Goal: Information Seeking & Learning: Learn about a topic

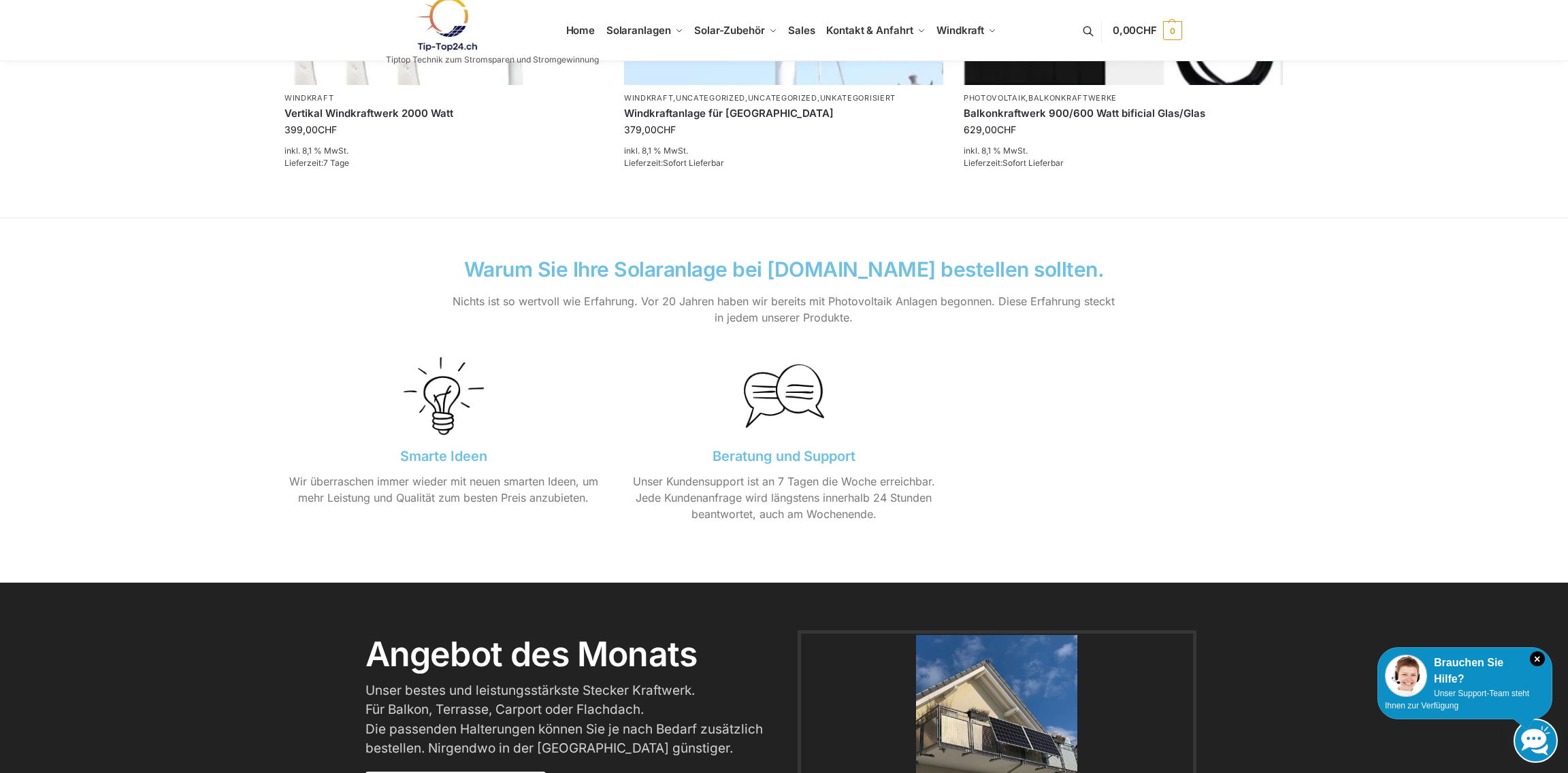
scroll to position [1902, 0]
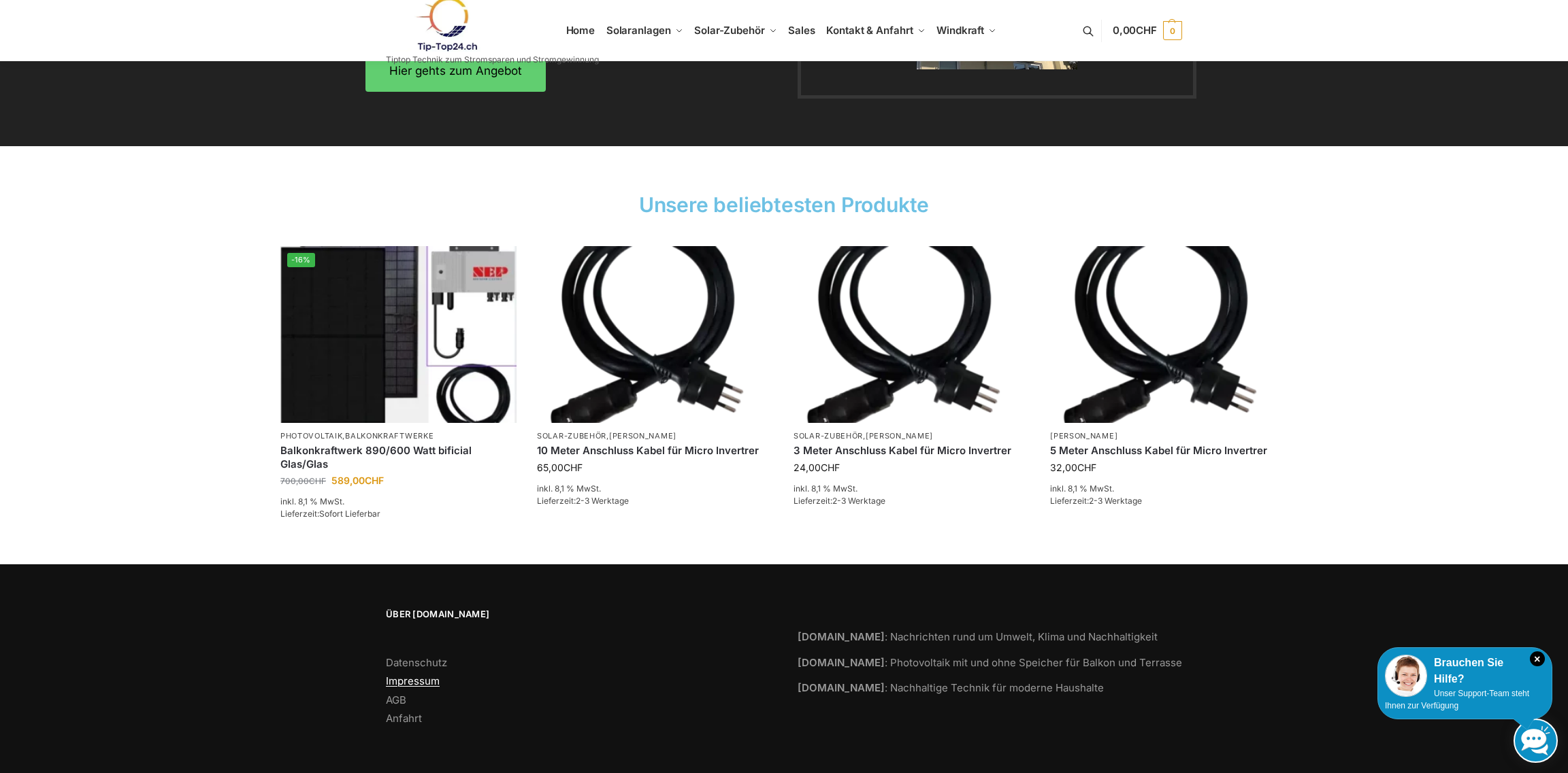
click at [428, 679] on link "Impressum" at bounding box center [412, 681] width 53 height 13
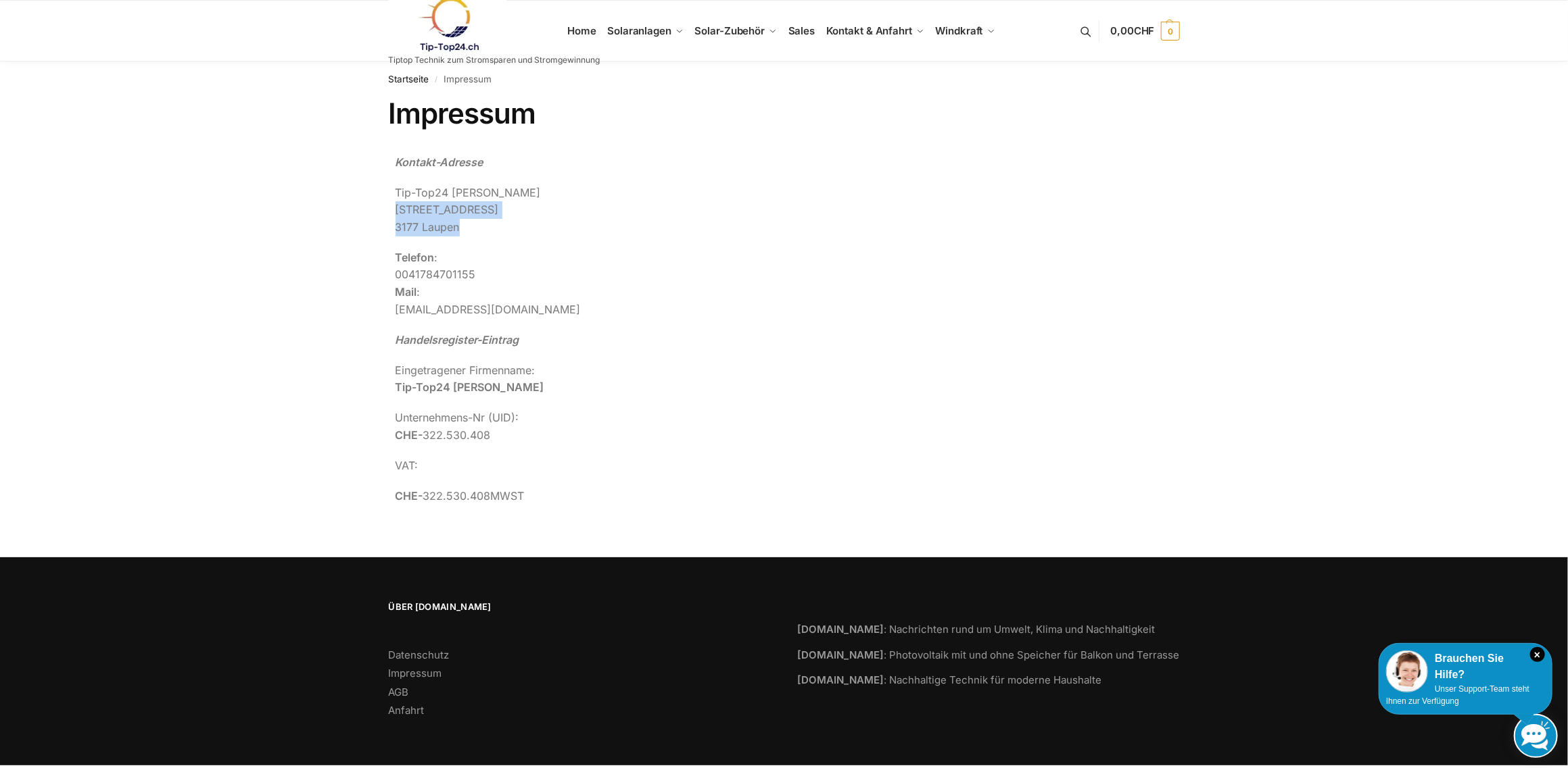
click at [395, 213] on p "Tip-Top24 Rupert Spoddig Krankenhausweg 14 3177 Laupen" at bounding box center [689, 211] width 588 height 52
drag, startPoint x: 394, startPoint y: 213, endPoint x: 377, endPoint y: 220, distance: 18.4
click at [377, 220] on div "Impressum Kontakt-Adresse Tip-Top24 Rupert Spoddig Krankenhausweg 14 3177 Laupe…" at bounding box center [784, 311] width 848 height 428
drag, startPoint x: 530, startPoint y: 190, endPoint x: 385, endPoint y: 192, distance: 145.0
click at [389, 192] on div "Kontakt-Adresse Tip-Top24 Rupert Spoddig Krankenhausweg 14 3177 Laupen Telefon …" at bounding box center [689, 336] width 601 height 378
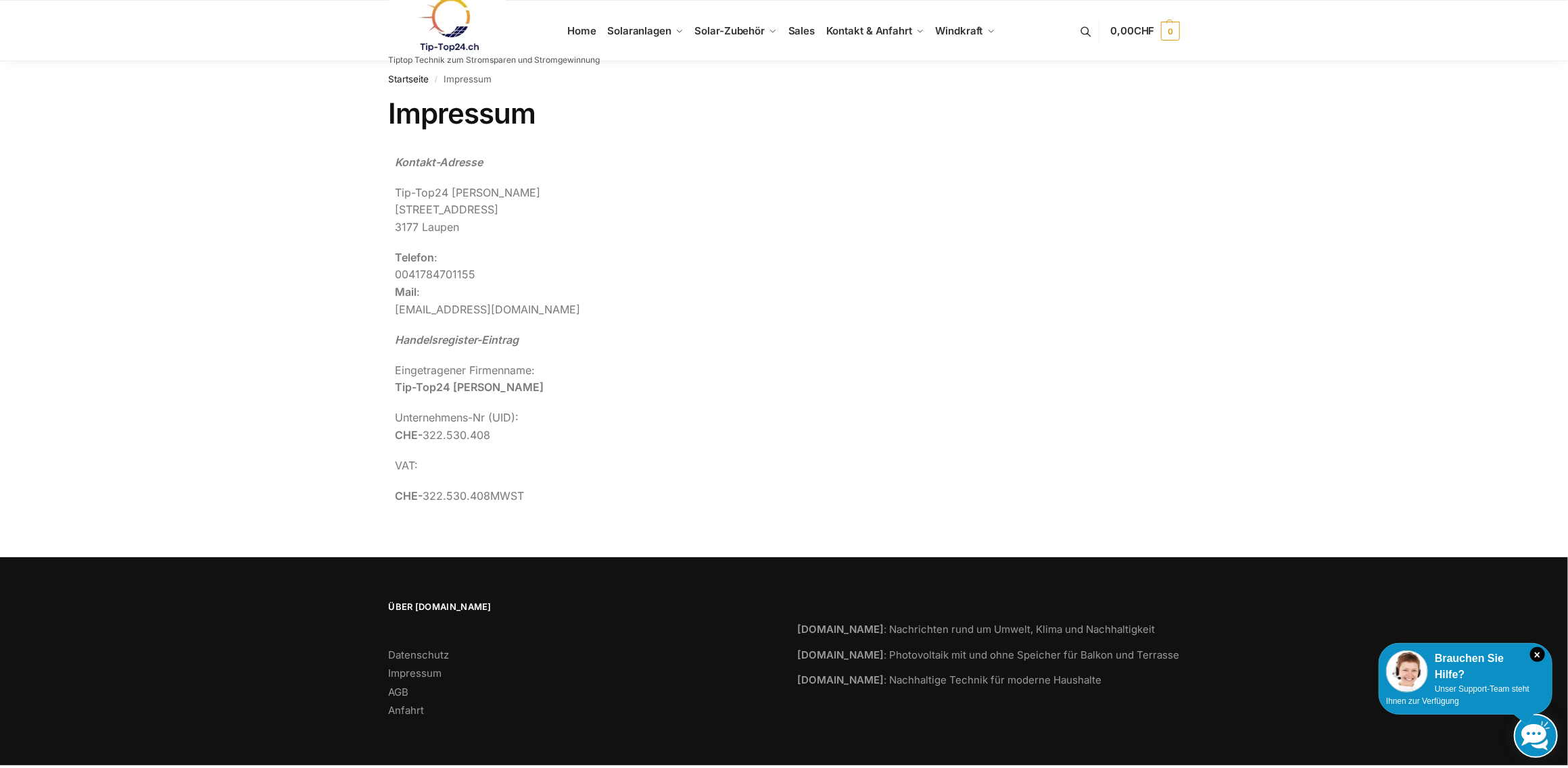
copy p "Tip-Top24 Rupert Spoddig"
click at [691, 444] on div "Kontakt-Adresse Tip-Top24 Rupert Spoddig Krankenhausweg 14 3177 Laupen Telefon …" at bounding box center [689, 330] width 588 height 351
click at [1218, 361] on div "Startseite / Impressum Impressum Kontakt-Adresse Tip-Top24 Rupert Spoddig Krank…" at bounding box center [784, 293] width 1568 height 464
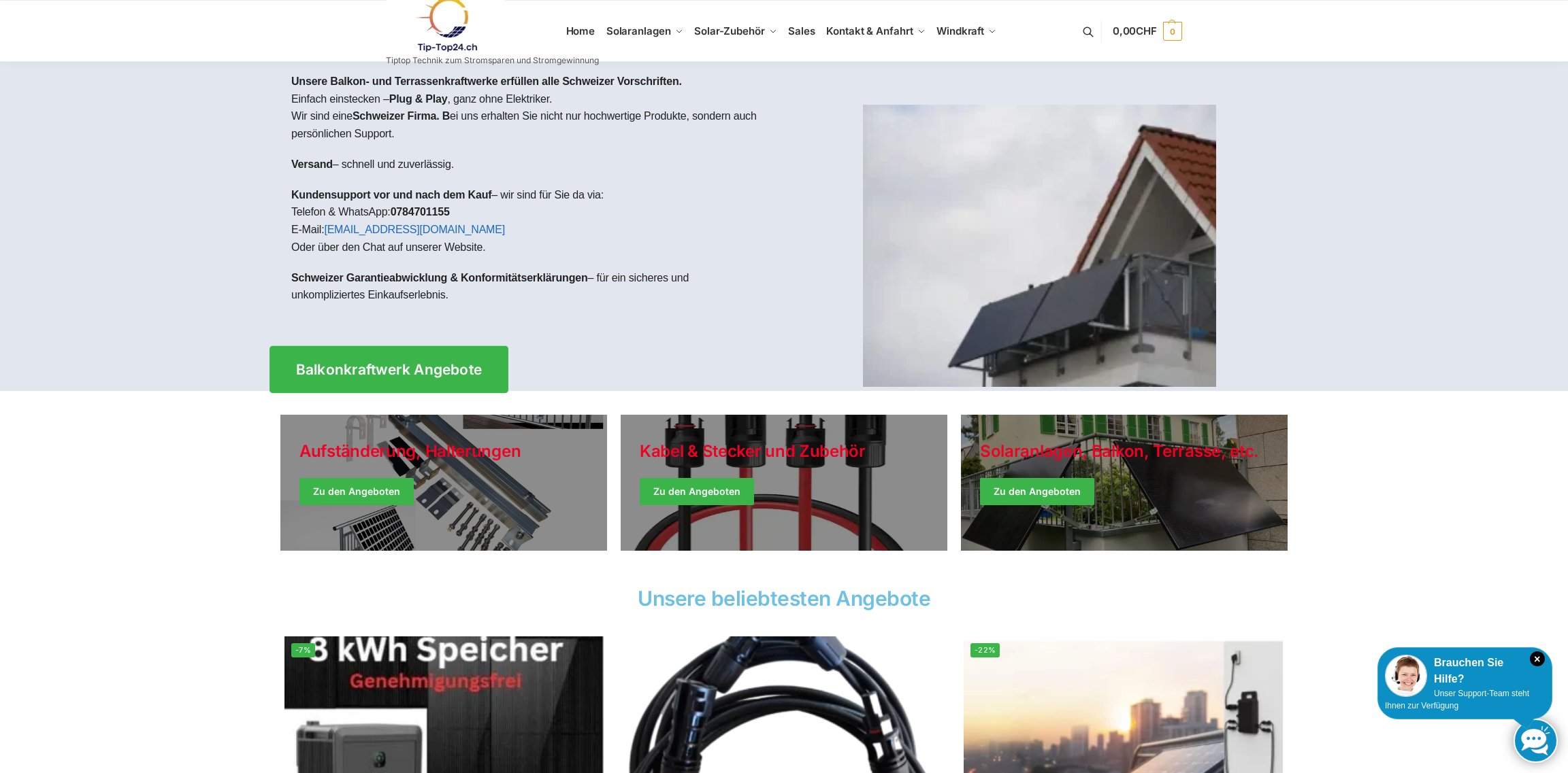
click at [416, 356] on link "Balkonkraftwerk Angebote" at bounding box center [388, 370] width 239 height 47
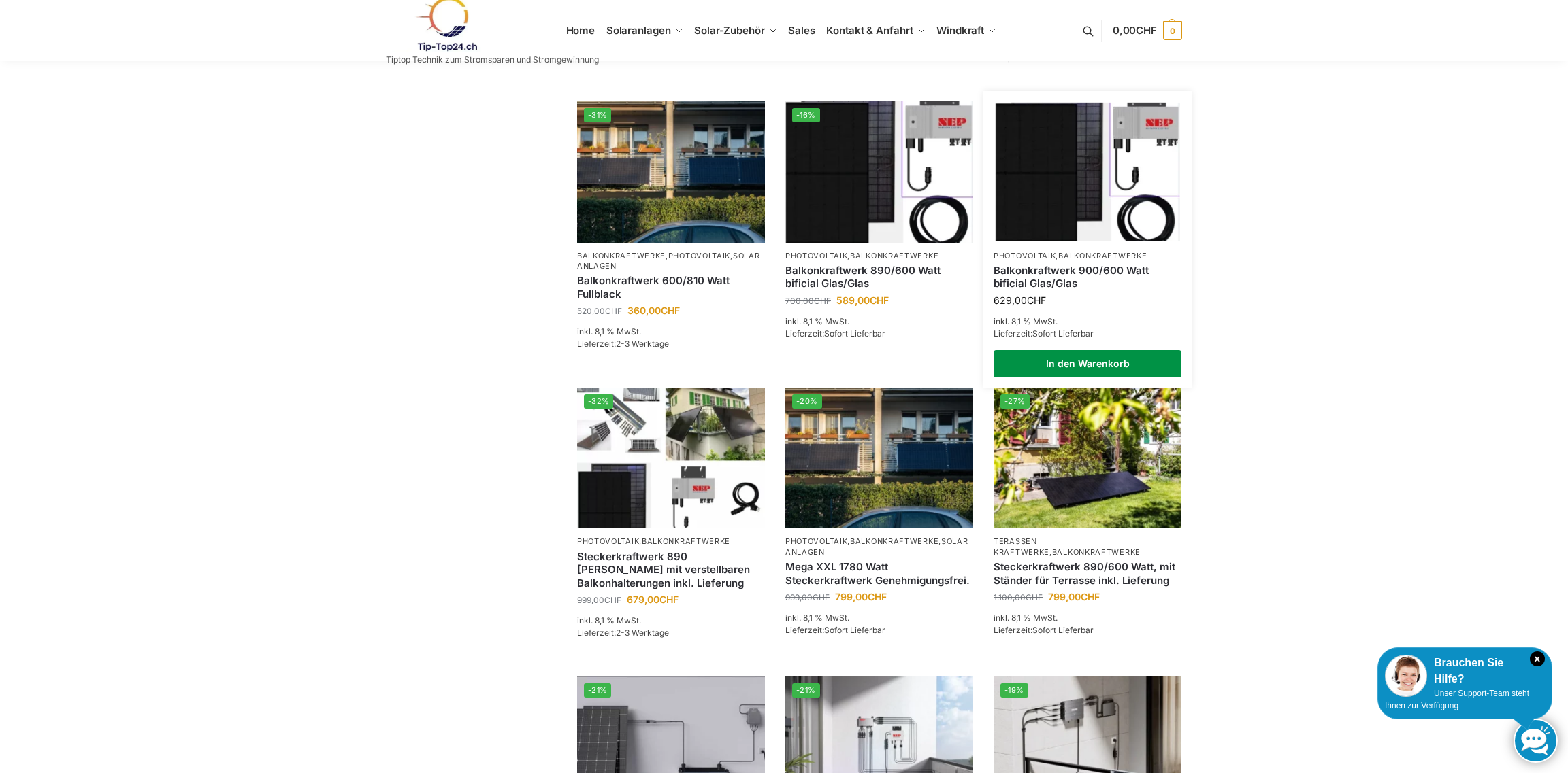
scroll to position [136, 0]
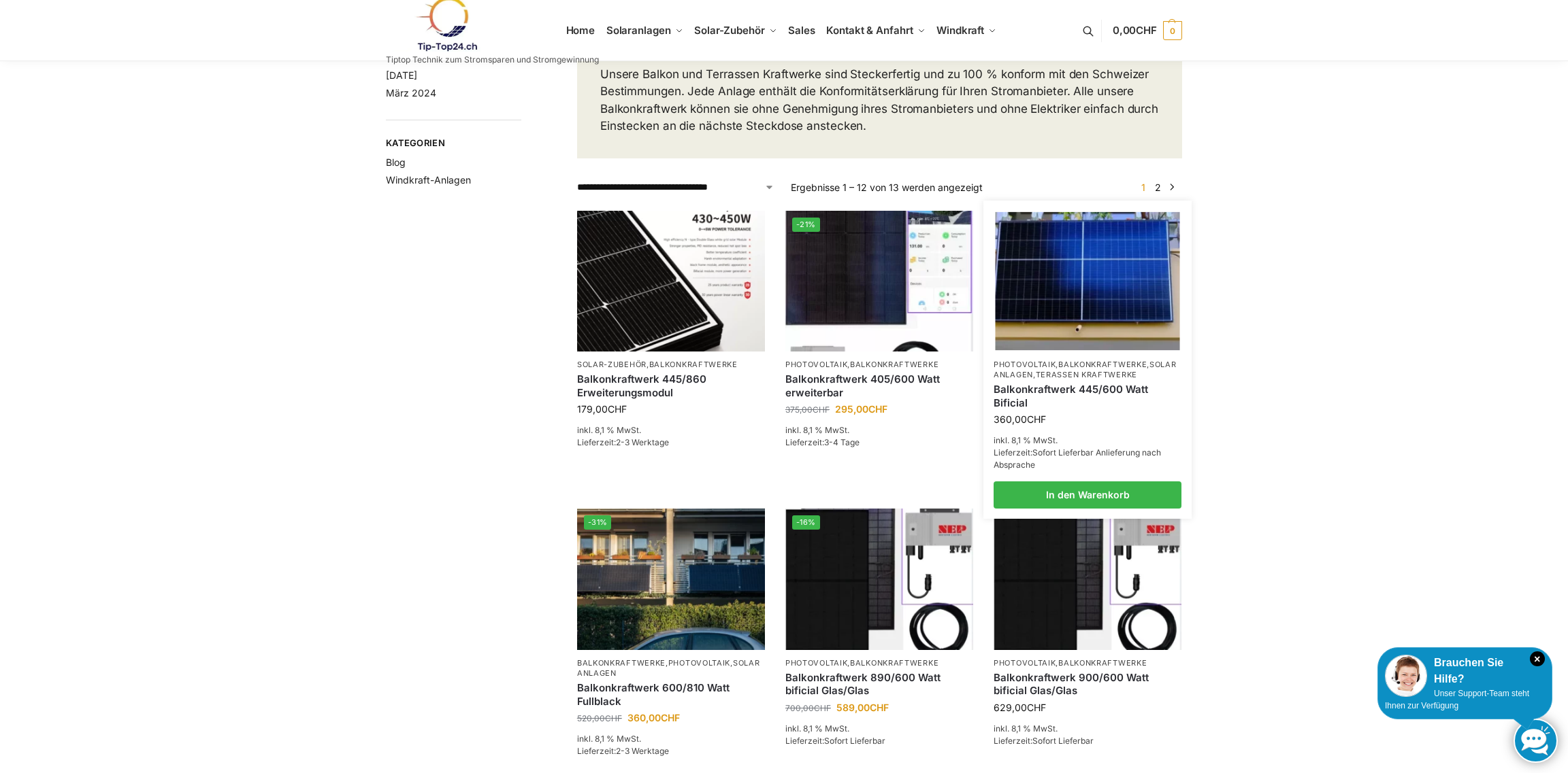
click at [1048, 400] on link "Balkonkraftwerk 445/600 Watt Bificial" at bounding box center [1087, 395] width 187 height 26
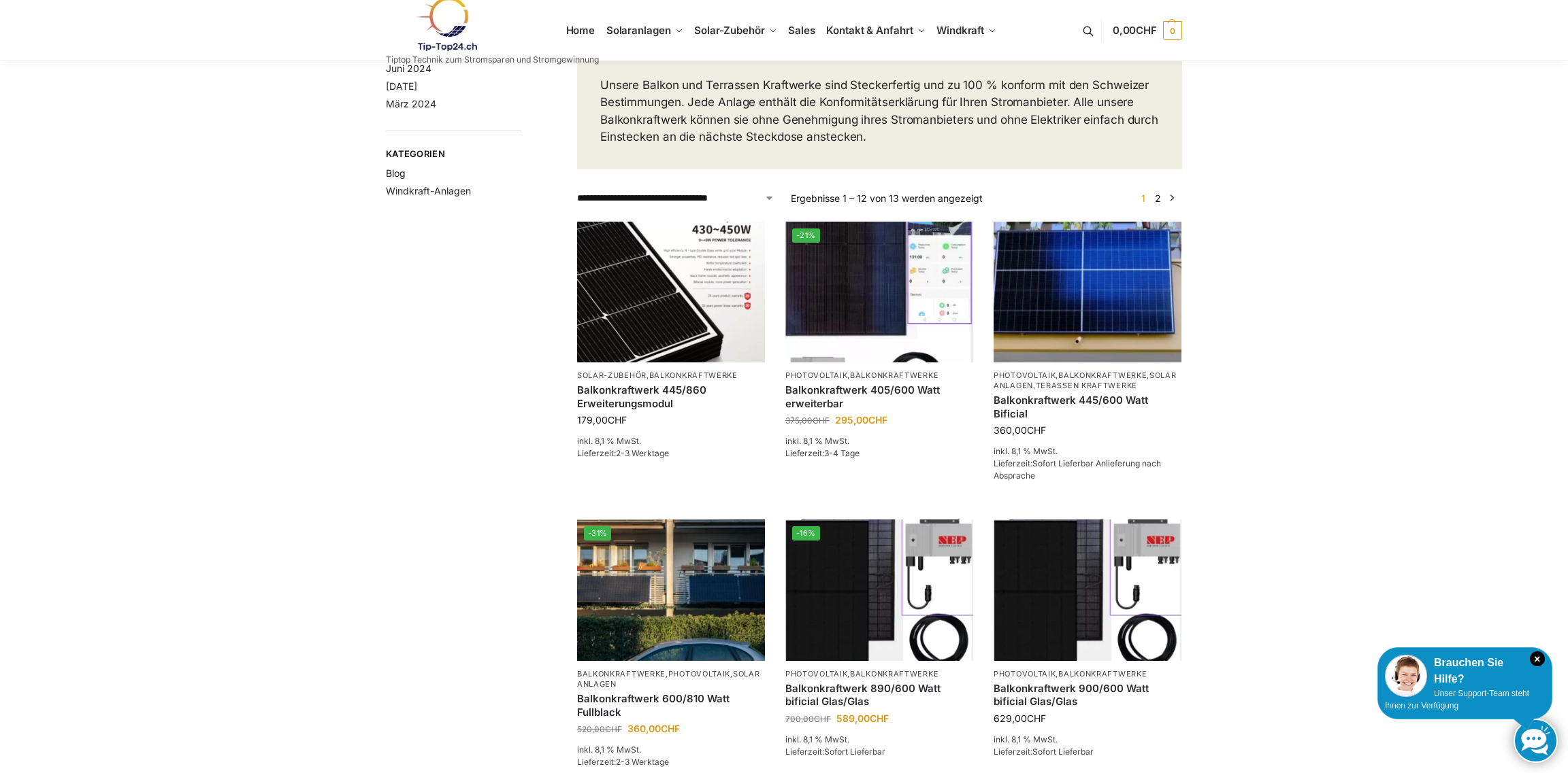
scroll to position [0, 0]
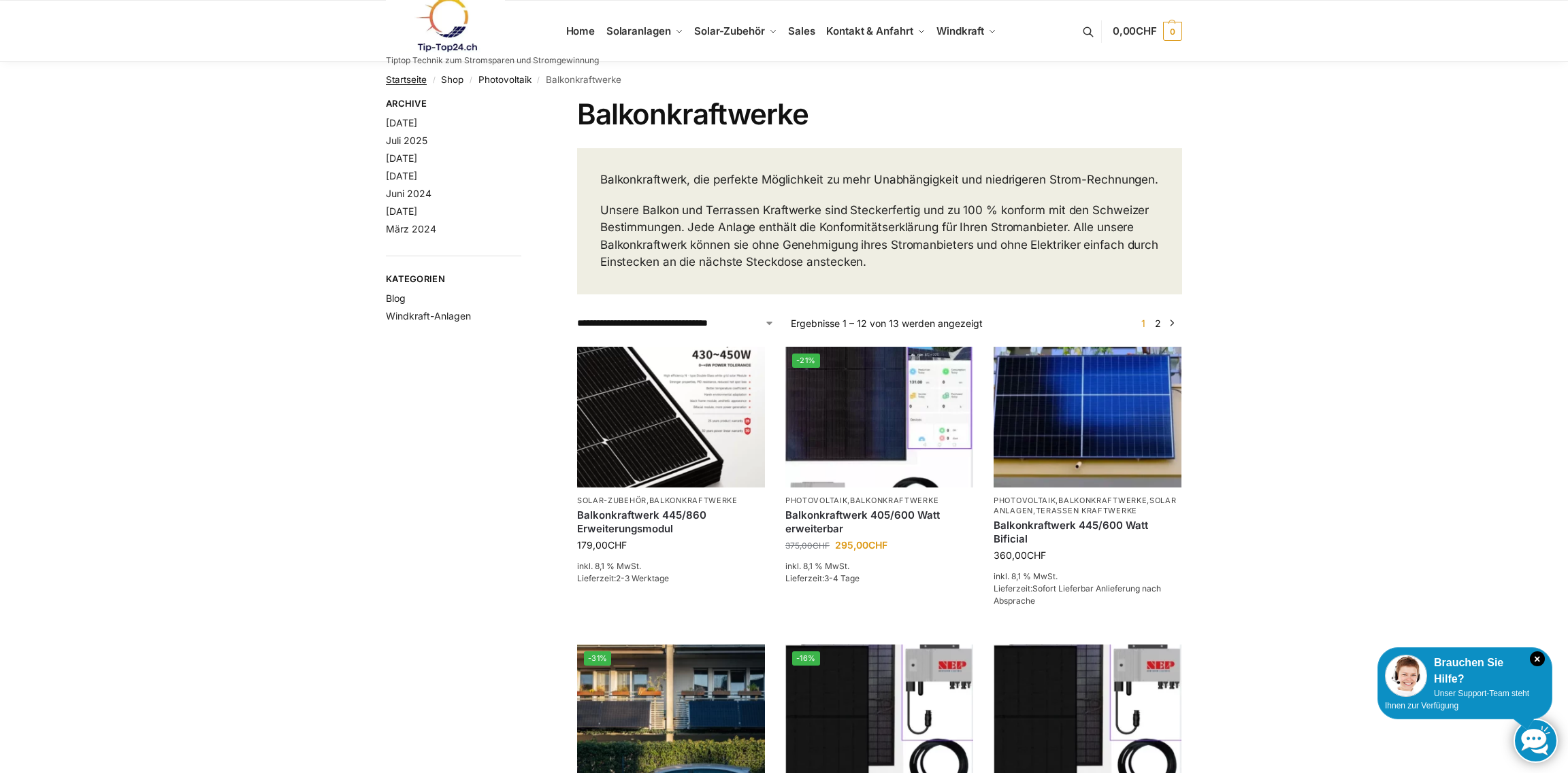
click at [402, 80] on link "Startseite" at bounding box center [406, 79] width 41 height 11
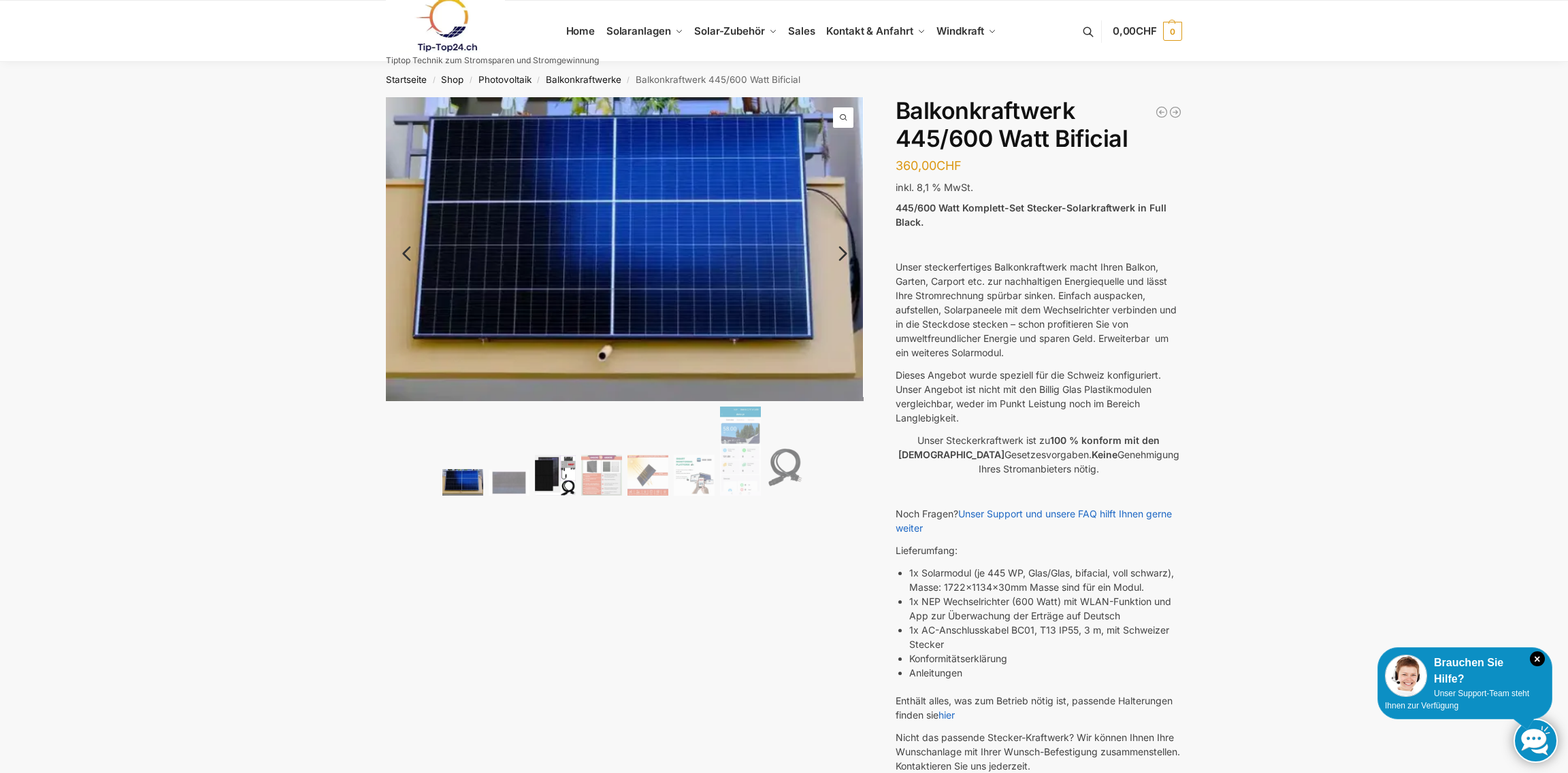
click at [548, 482] on img at bounding box center [555, 475] width 41 height 41
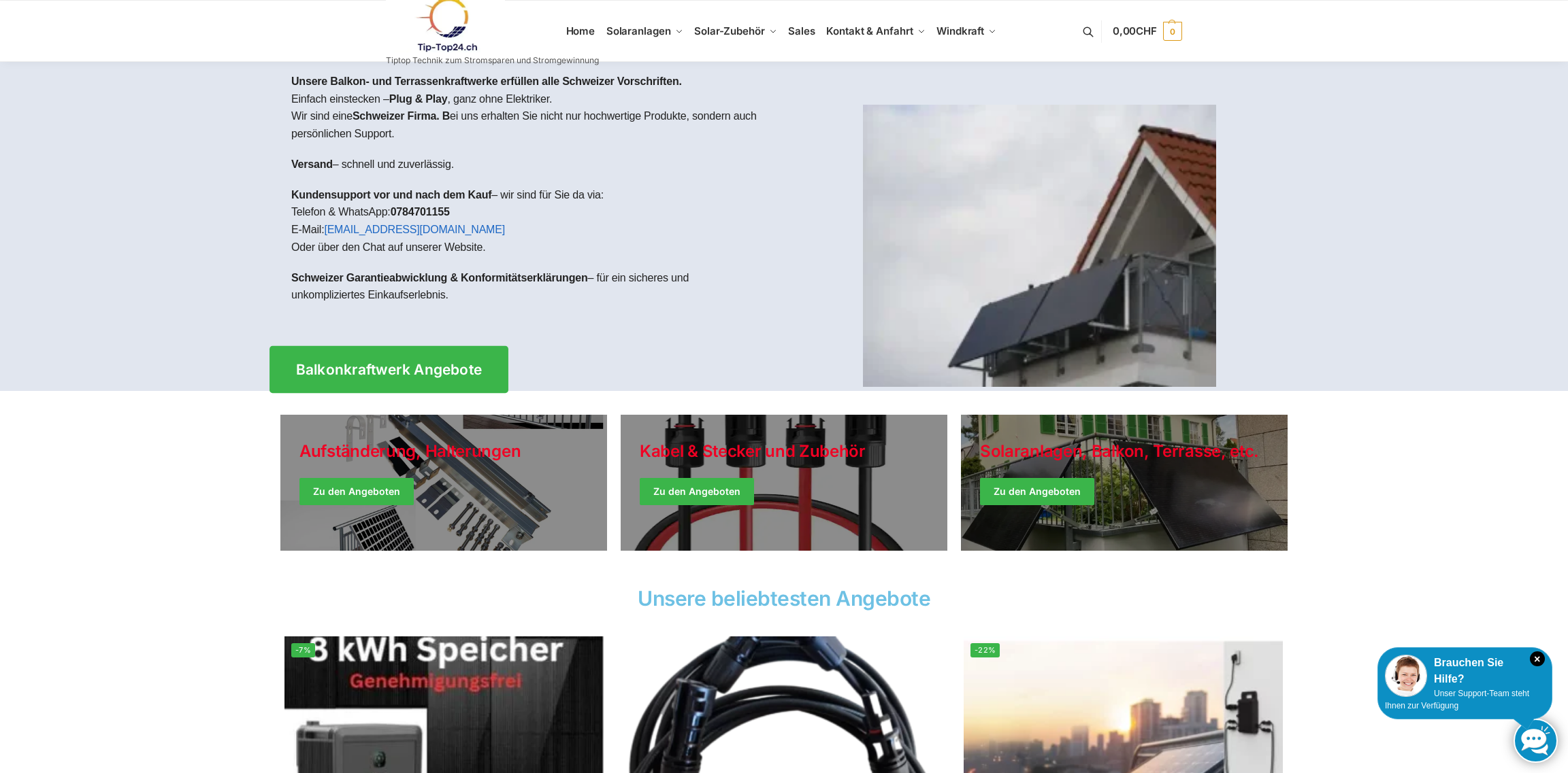
click at [470, 367] on span "Balkonkraftwerk Angebote" at bounding box center [389, 370] width 187 height 14
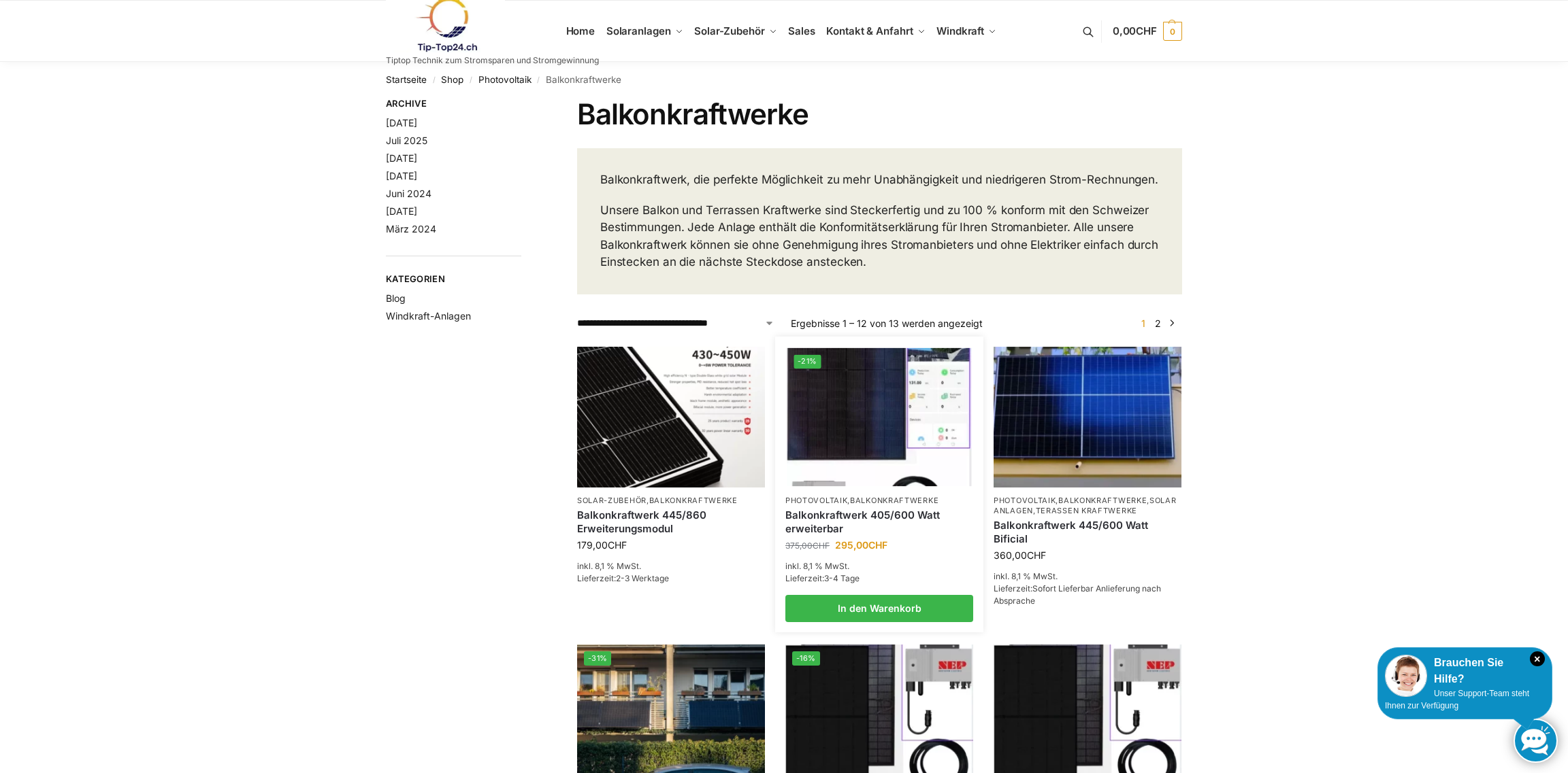
click at [817, 405] on img at bounding box center [879, 417] width 185 height 138
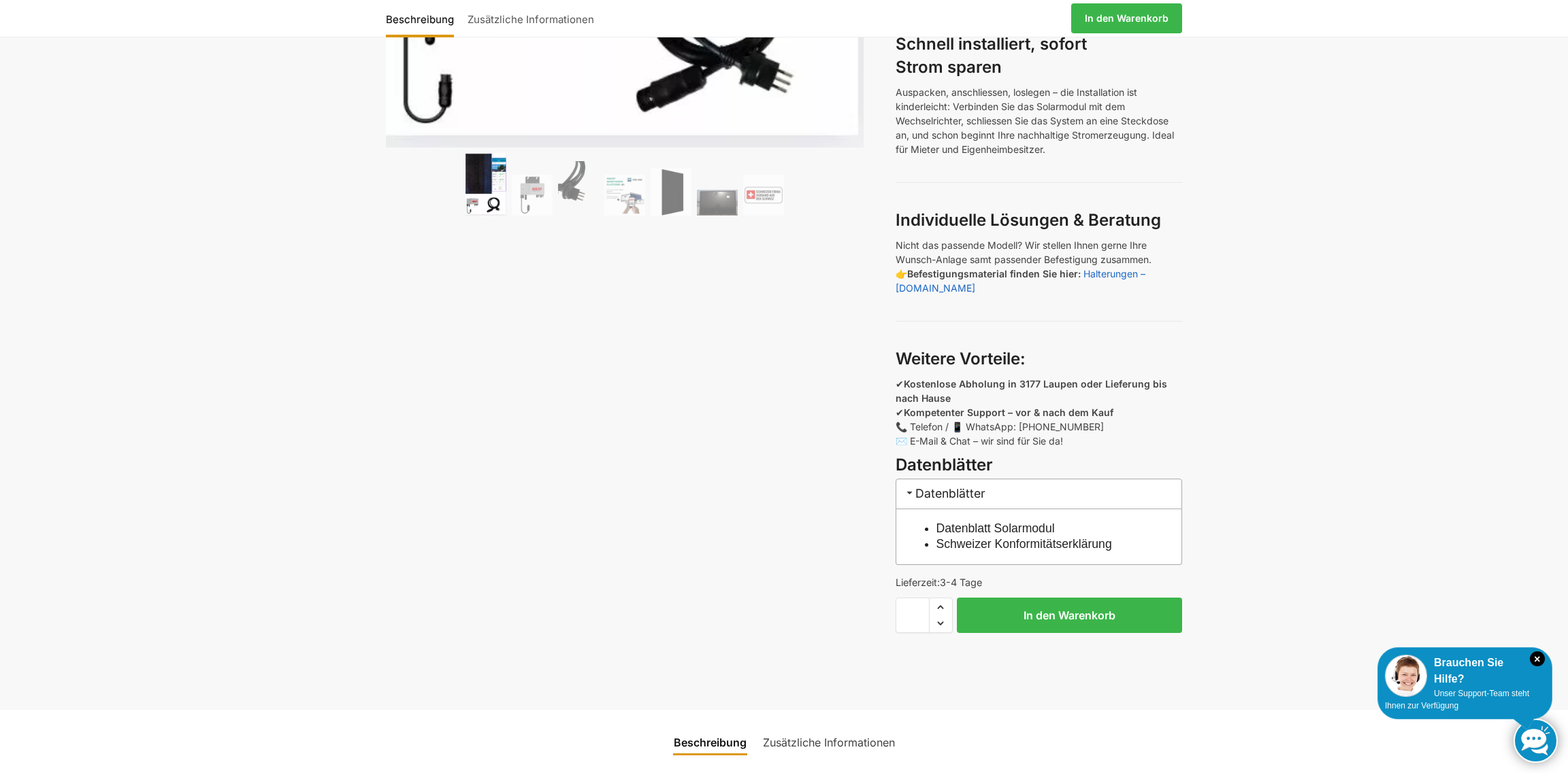
scroll to position [680, 0]
click at [1027, 530] on link "Datenblatt Solarmodul" at bounding box center [996, 526] width 118 height 14
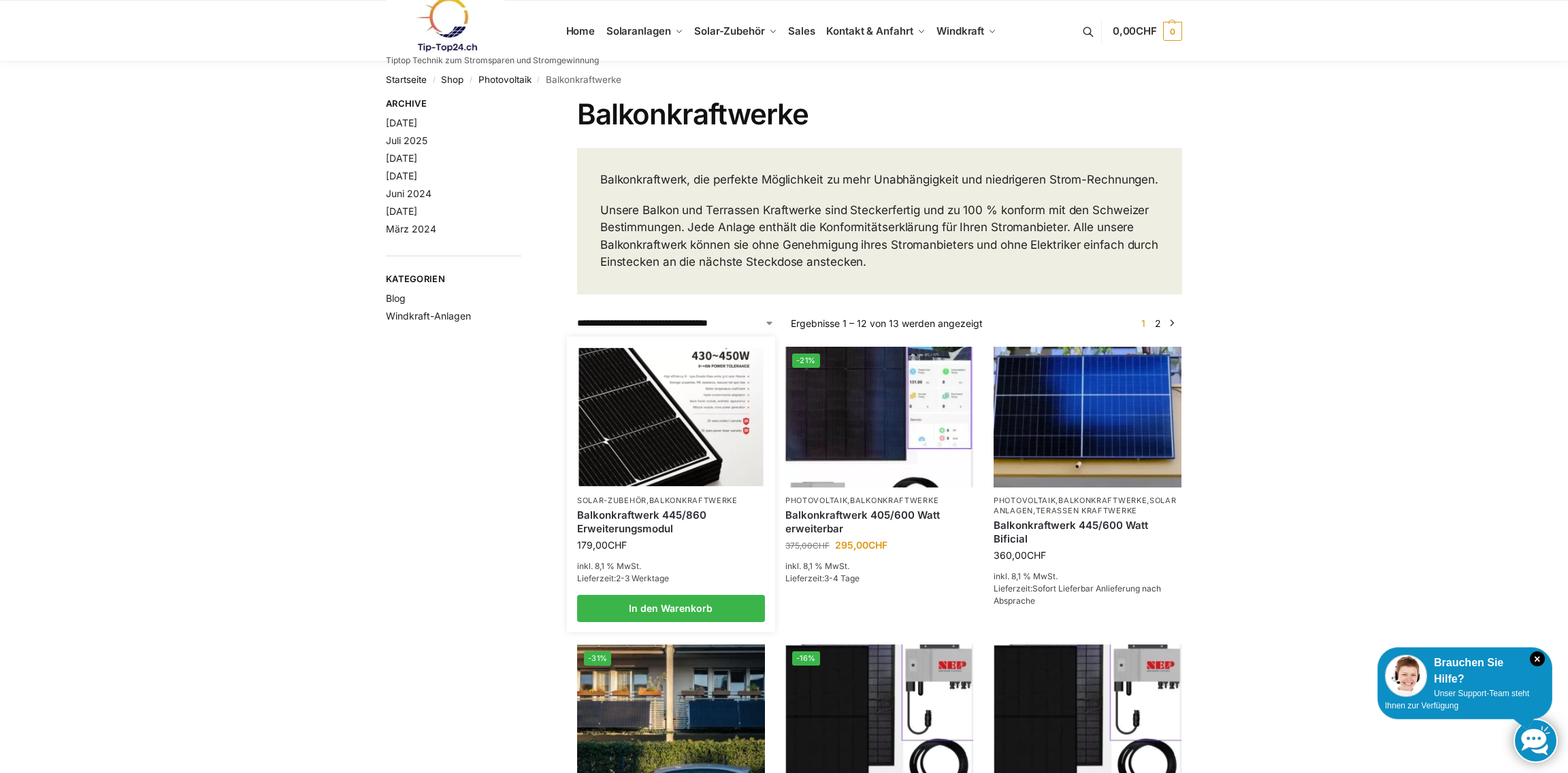
click at [657, 535] on link "Balkonkraftwerk 445/860 Erweiterungsmodul" at bounding box center [671, 522] width 187 height 26
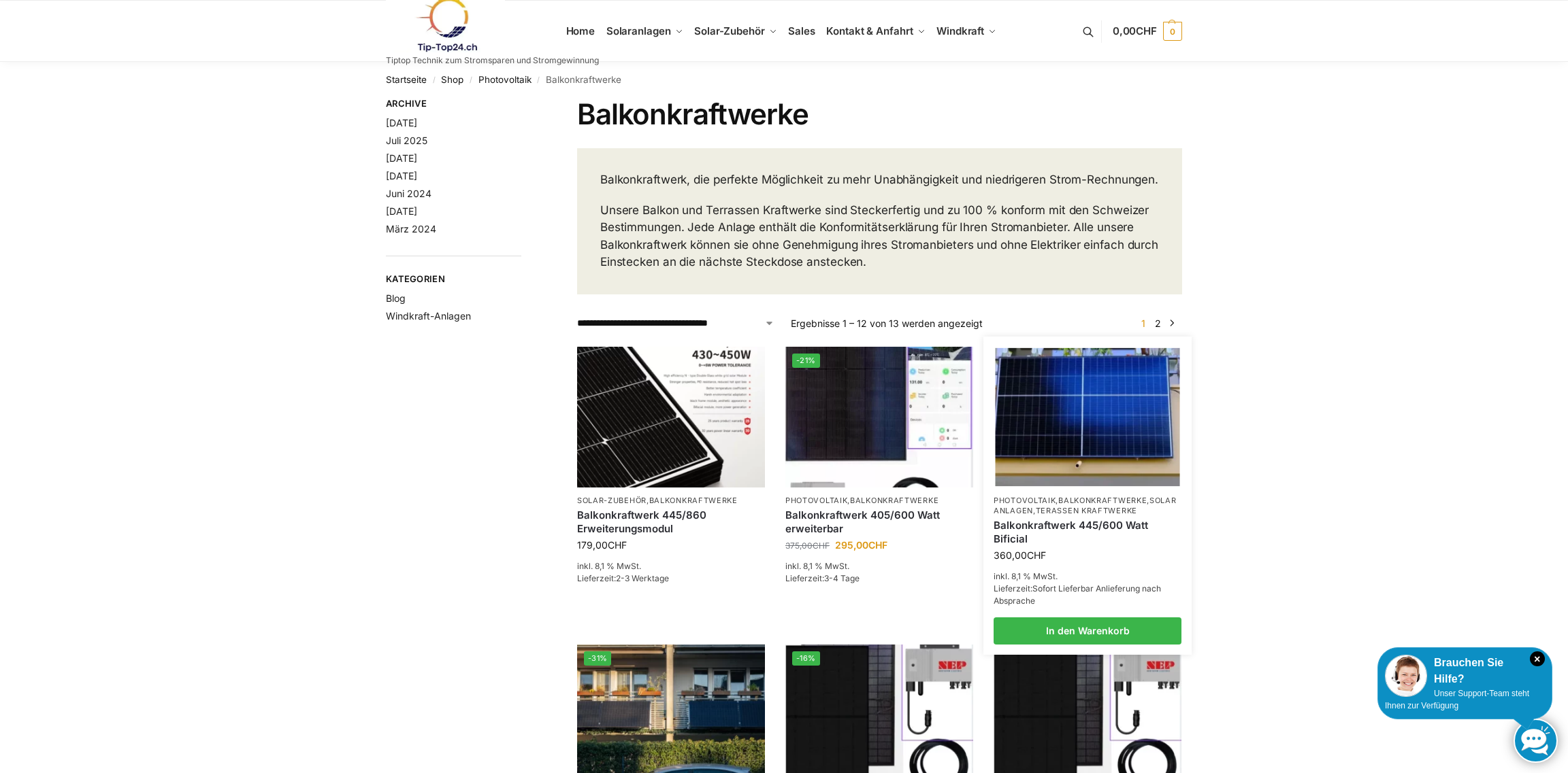
click at [1041, 545] on link "Balkonkraftwerk 445/600 Watt Bificial" at bounding box center [1087, 531] width 187 height 26
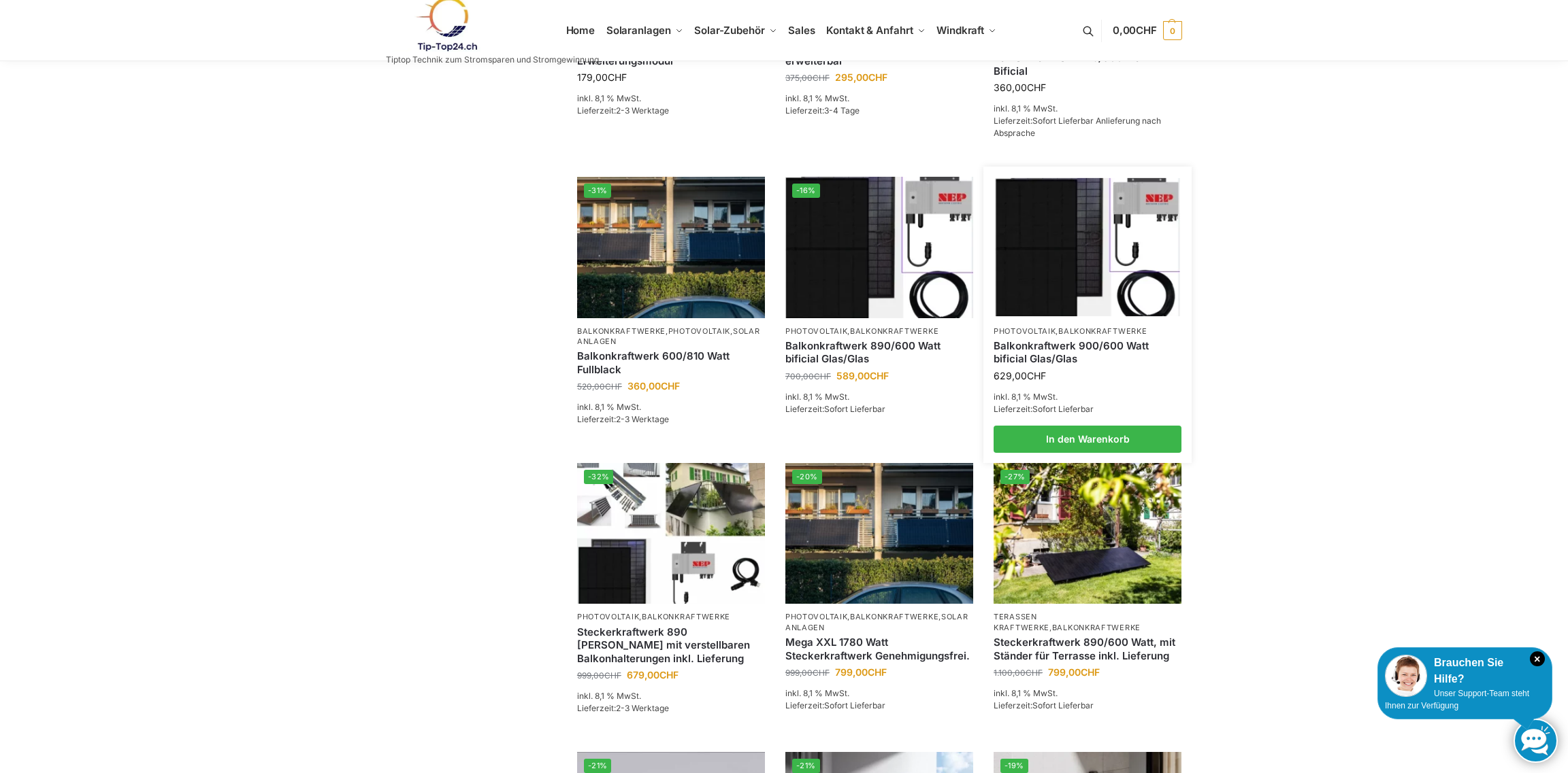
scroll to position [476, 0]
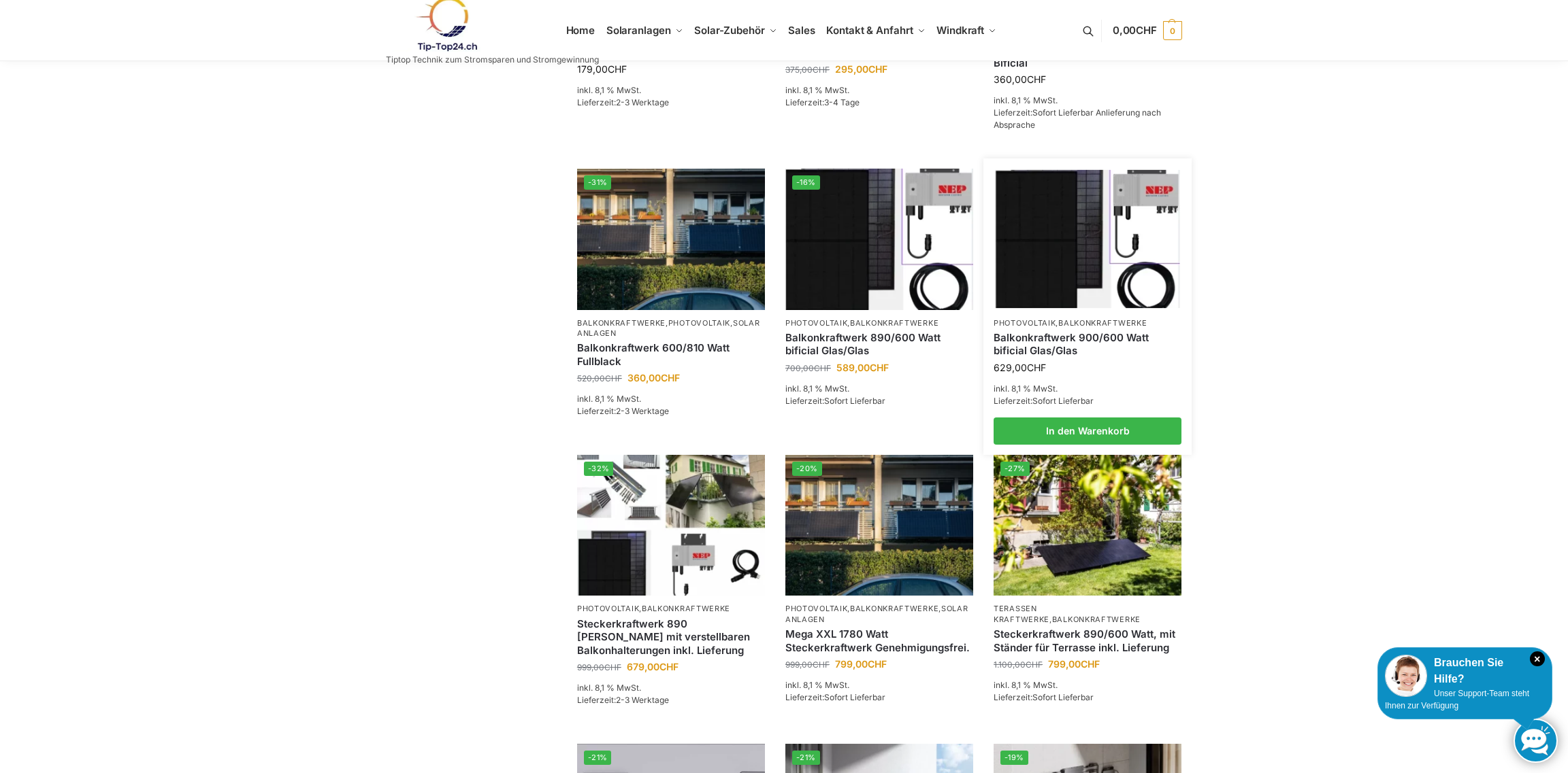
click at [1036, 358] on link "Balkonkraftwerk 900/600 Watt bificial Glas/Glas" at bounding box center [1087, 344] width 187 height 26
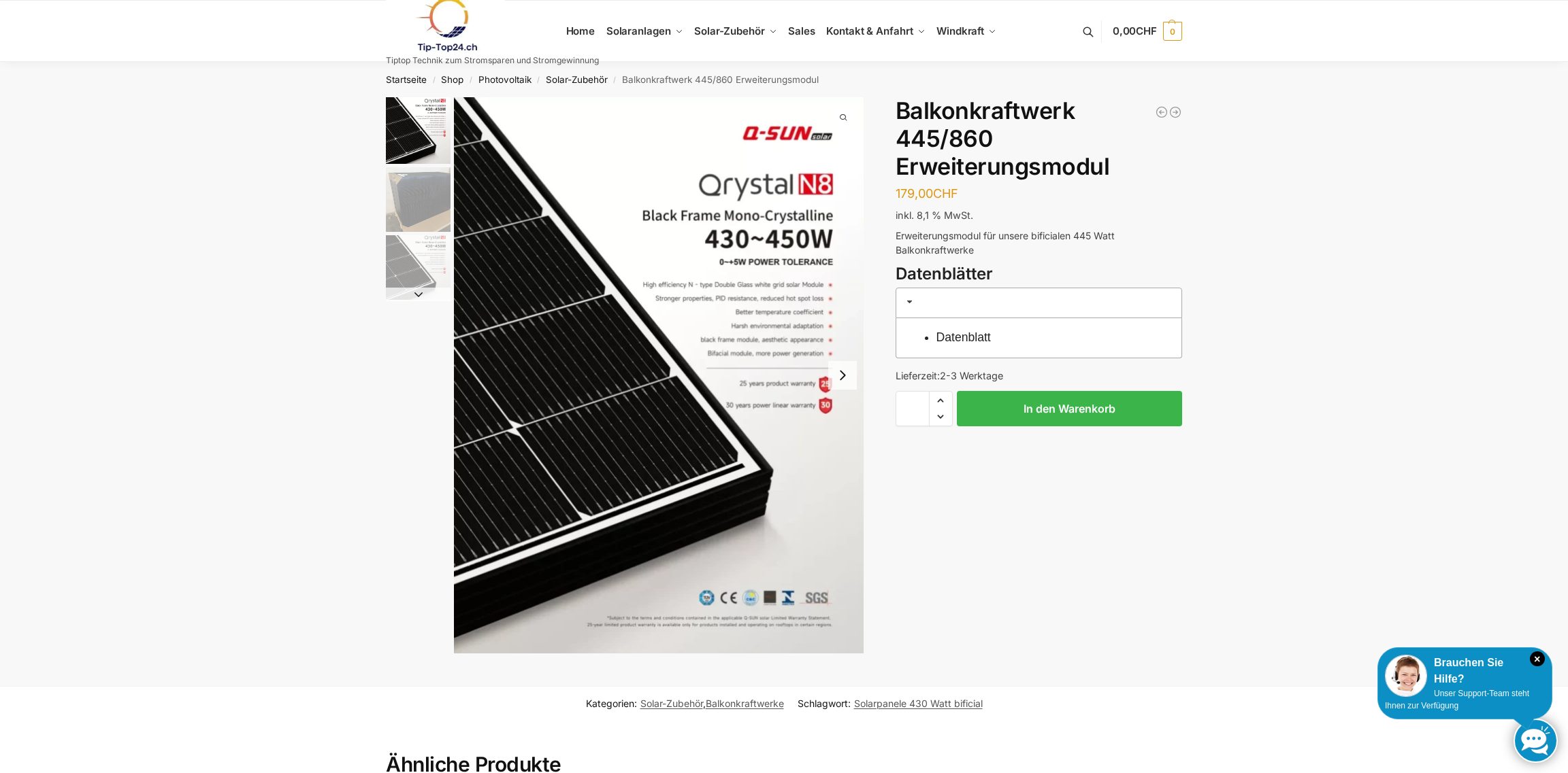
click at [956, 340] on link "Datenblatt" at bounding box center [964, 337] width 54 height 14
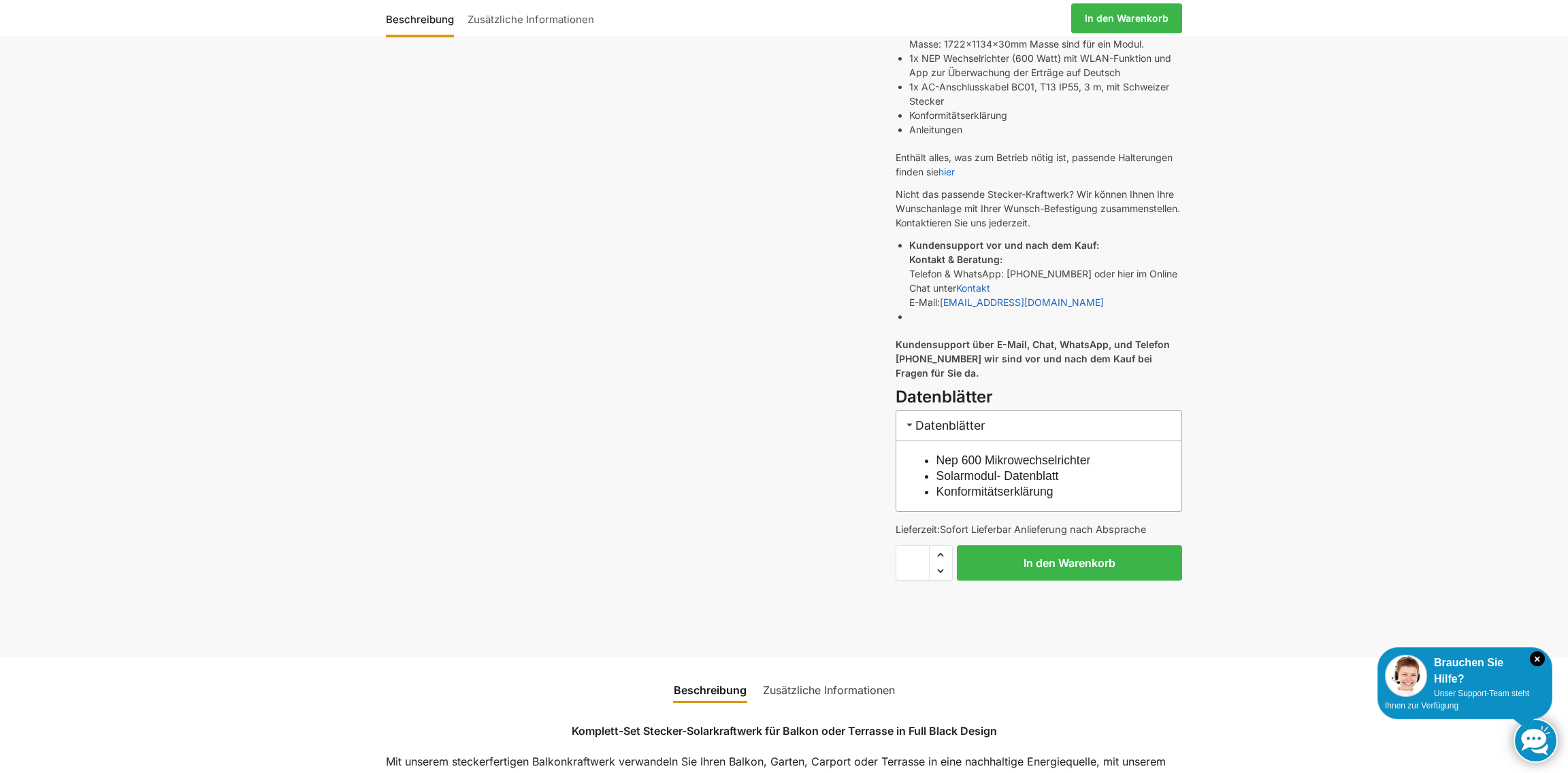
click at [1038, 485] on link "Konformitätserklärung" at bounding box center [995, 492] width 117 height 14
click at [950, 474] on link "Solarmodul- Datenblatt" at bounding box center [998, 476] width 123 height 14
click at [999, 455] on link "Nep 600 Mikrowechselrichter" at bounding box center [1013, 460] width 155 height 14
click at [970, 489] on link "Konformitätserklärung" at bounding box center [995, 492] width 117 height 14
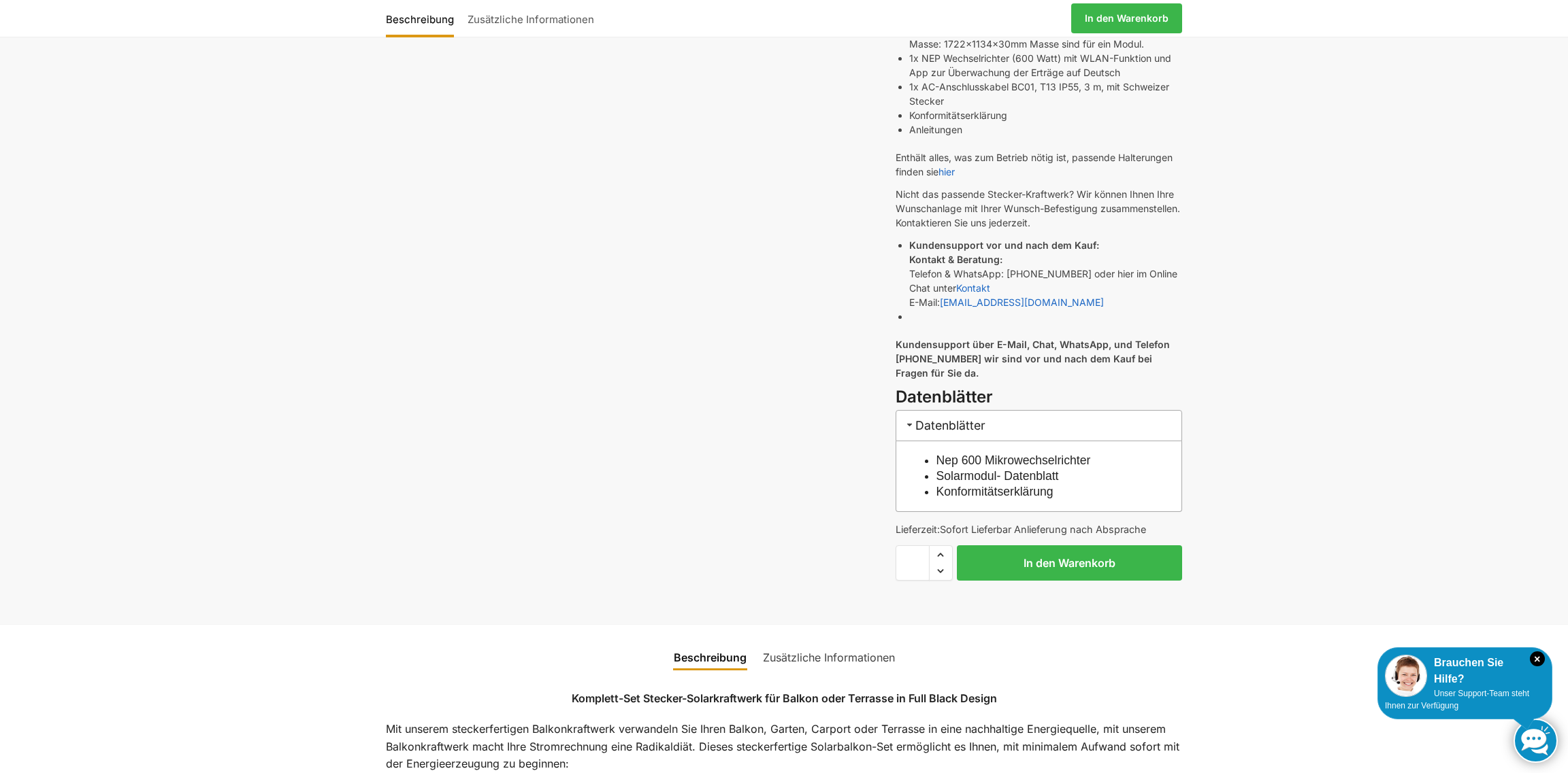
click at [969, 474] on link "Solarmodul- Datenblatt" at bounding box center [998, 476] width 123 height 14
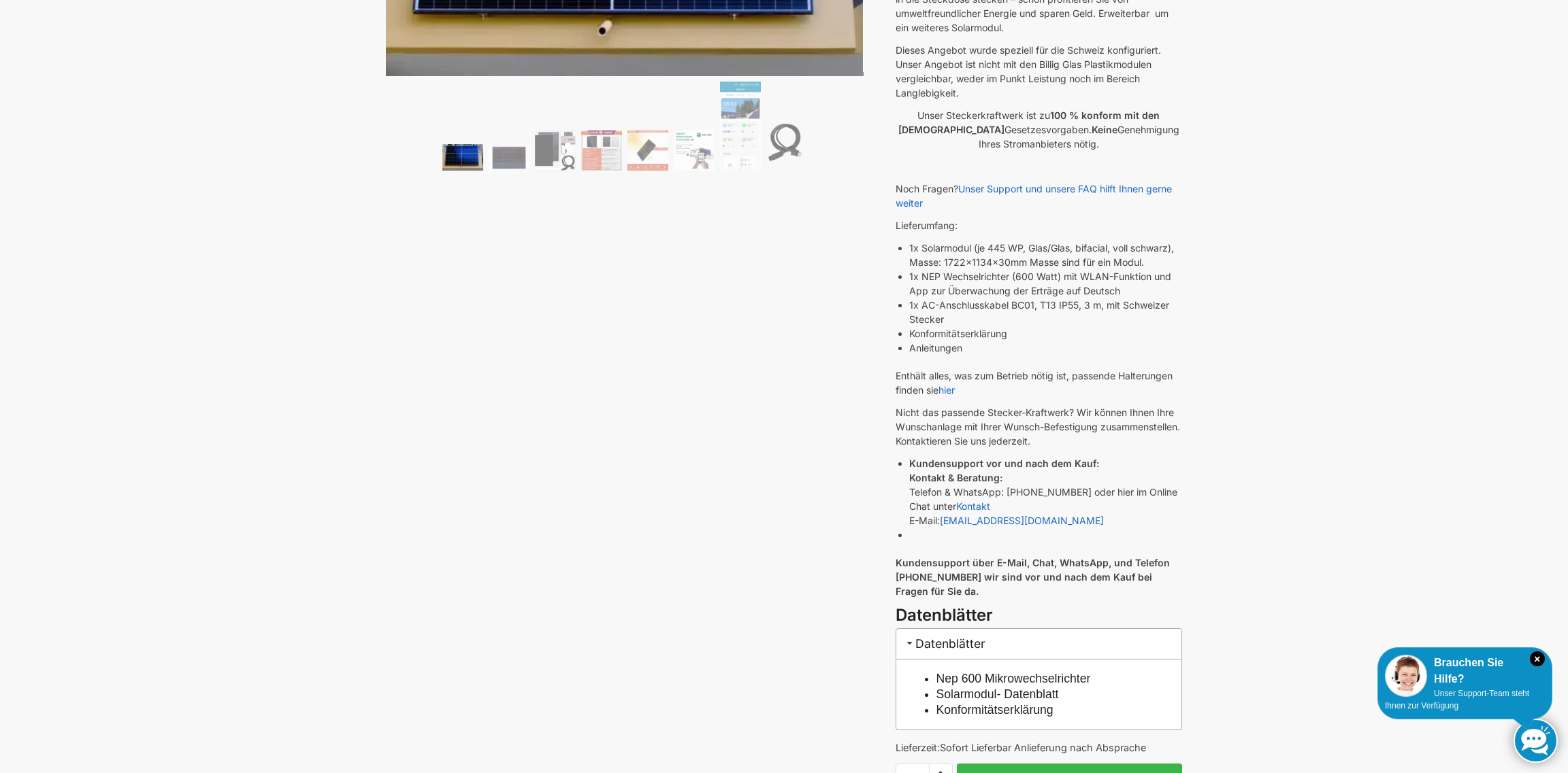
scroll to position [68, 0]
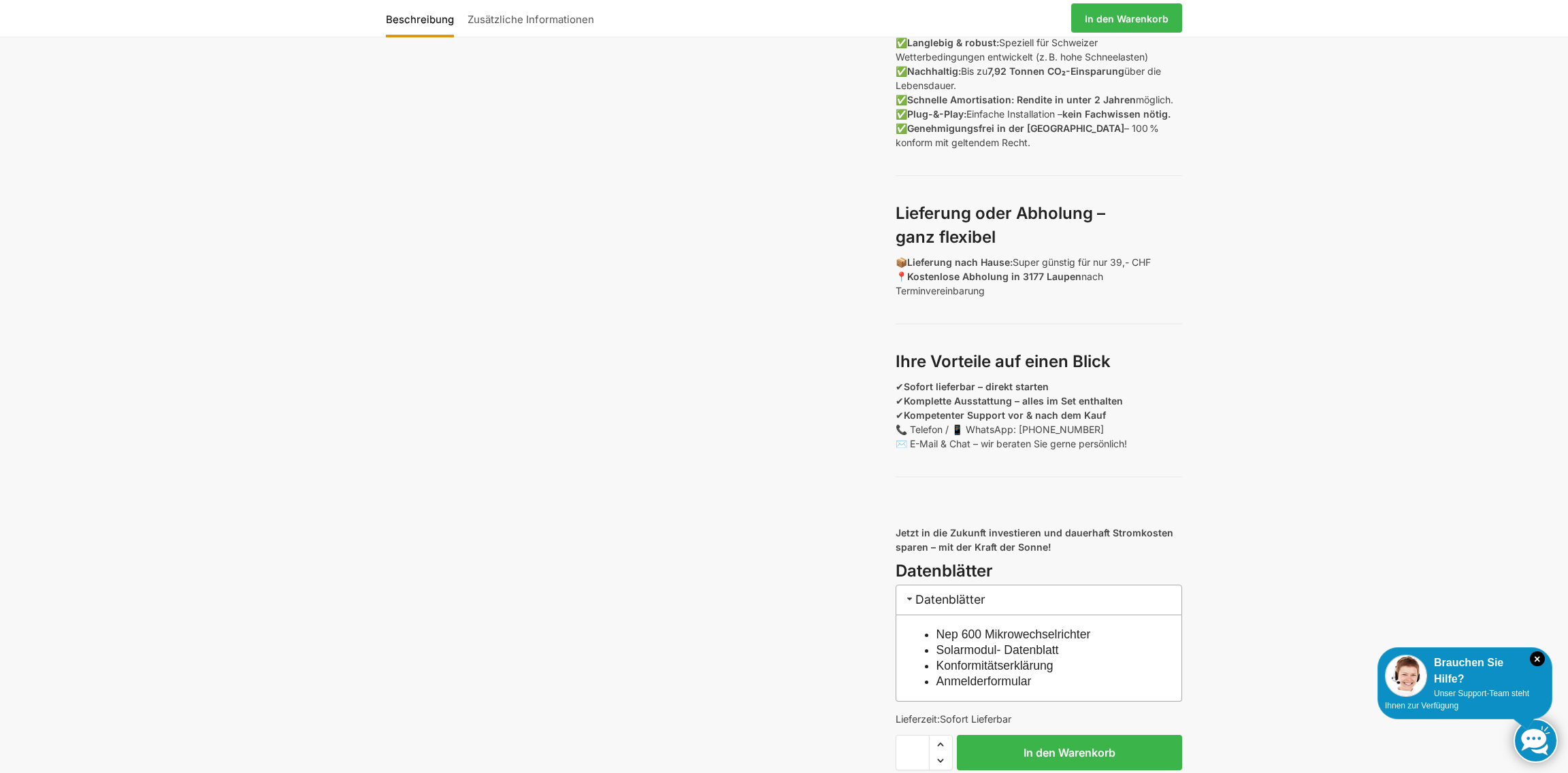
scroll to position [1088, 0]
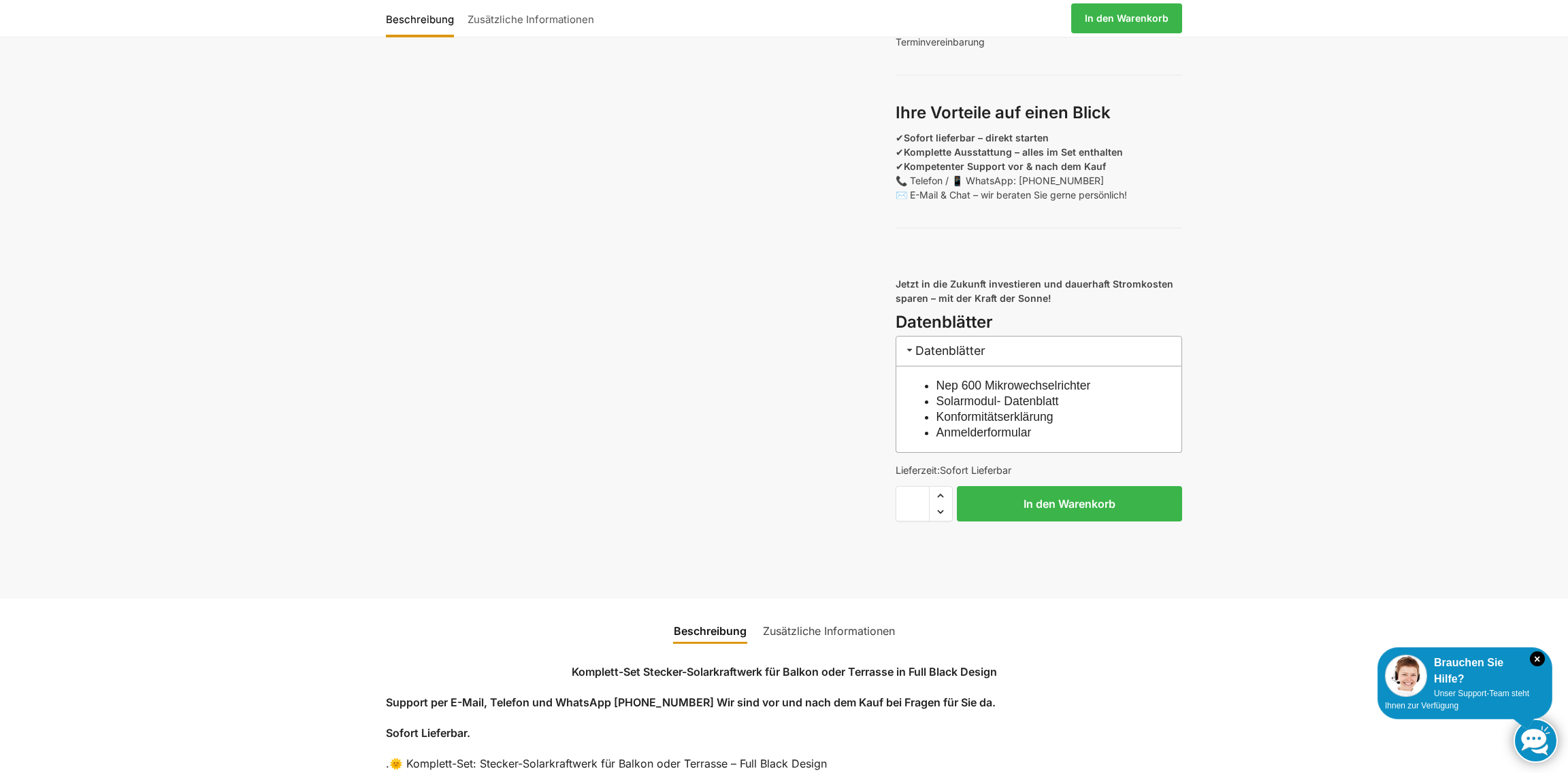
click at [980, 408] on link "Solarmodul- Datenblatt" at bounding box center [998, 401] width 123 height 14
